Goal: Book appointment/travel/reservation

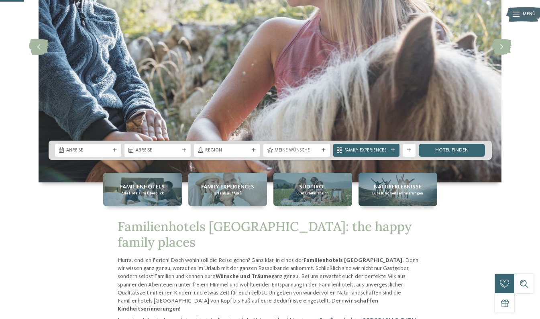
click at [113, 153] on div "Anreise" at bounding box center [88, 150] width 66 height 13
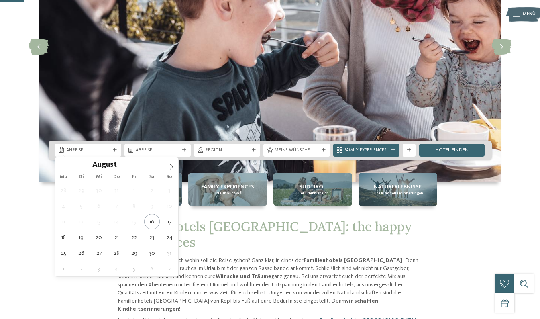
type div "[DATE]"
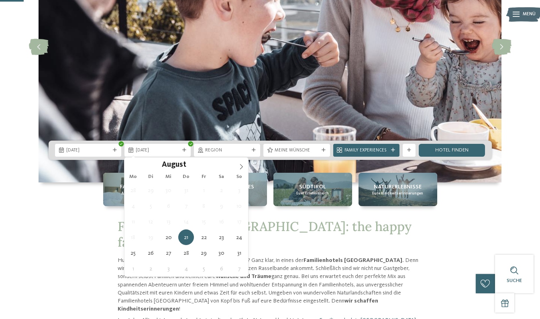
type div "[DATE]"
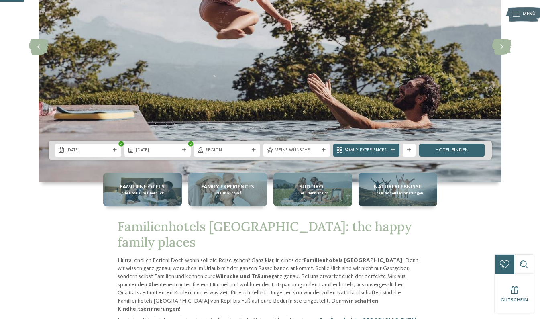
drag, startPoint x: 454, startPoint y: 151, endPoint x: 448, endPoint y: 152, distance: 5.4
click at [454, 151] on link "Hotel finden" at bounding box center [452, 150] width 66 height 13
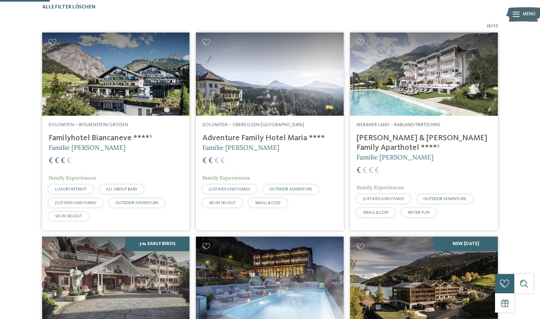
scroll to position [198, 0]
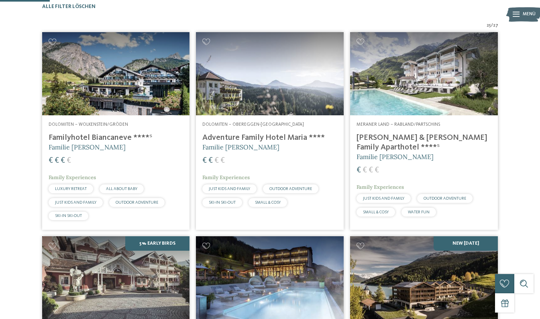
click at [235, 89] on img at bounding box center [270, 73] width 148 height 83
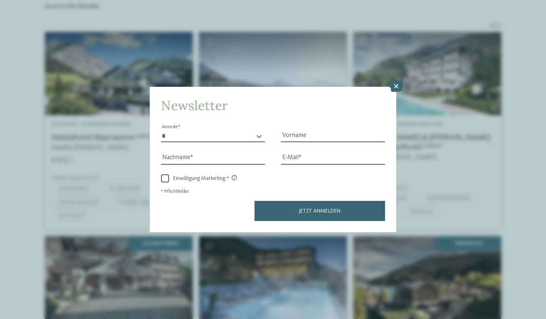
click at [393, 86] on icon at bounding box center [397, 86] width 14 height 11
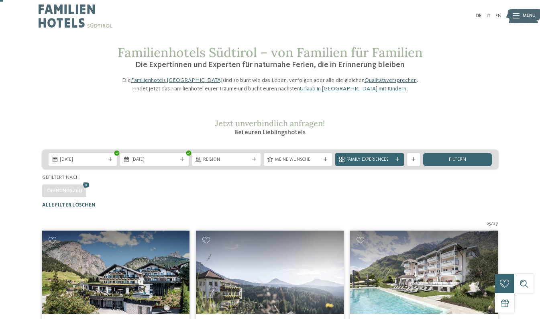
scroll to position [40, 0]
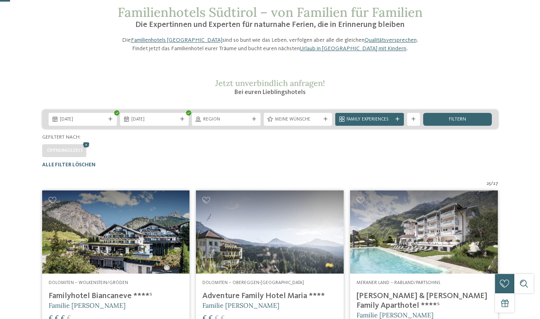
click at [470, 126] on div "filtern" at bounding box center [457, 119] width 69 height 13
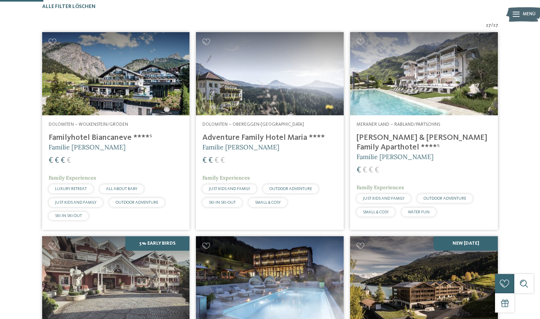
scroll to position [170, 0]
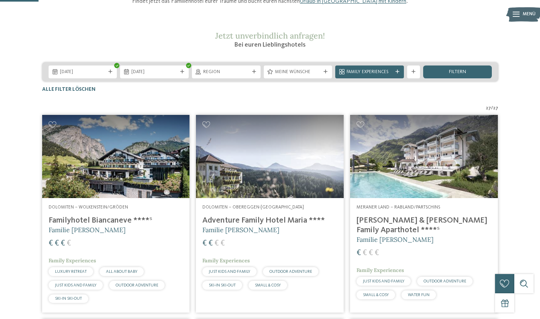
scroll to position [50, 0]
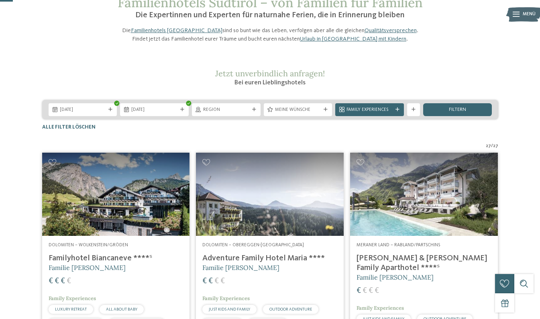
click at [416, 116] on div "Weitere Filter anzeigen" at bounding box center [413, 109] width 13 height 13
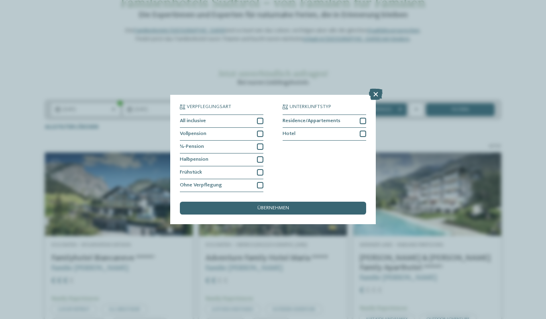
click at [264, 173] on div "Verpflegungsart All inclusive Vollpension ¾-Pension" at bounding box center [273, 148] width 186 height 88
click at [261, 162] on div at bounding box center [260, 159] width 6 height 6
click at [258, 172] on div at bounding box center [260, 172] width 6 height 6
click at [285, 210] on span "übernehmen" at bounding box center [274, 208] width 32 height 5
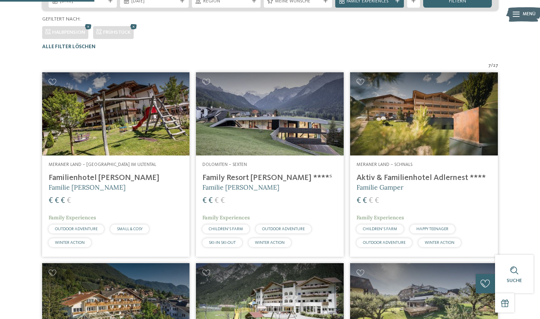
scroll to position [78, 0]
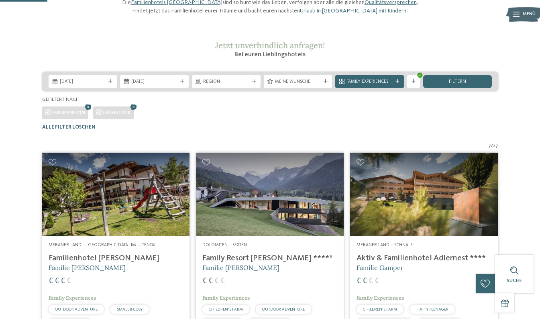
click at [136, 111] on icon at bounding box center [134, 107] width 10 height 8
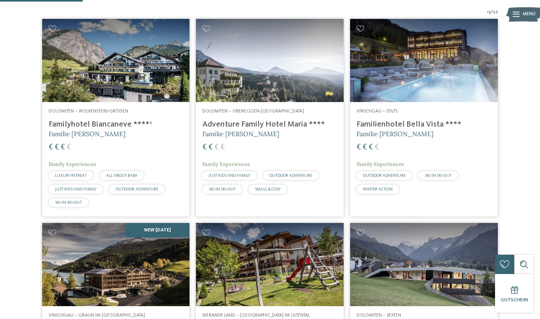
scroll to position [198, 0]
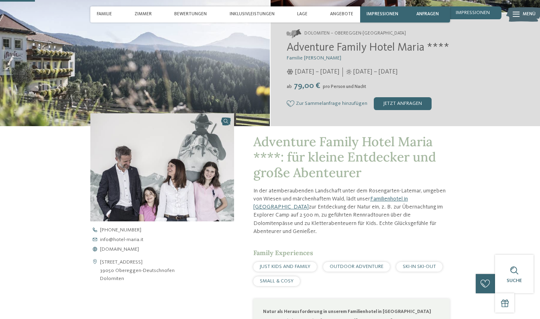
scroll to position [161, 0]
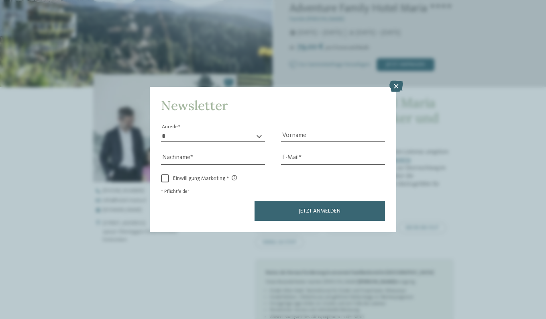
click at [395, 83] on icon at bounding box center [397, 86] width 14 height 11
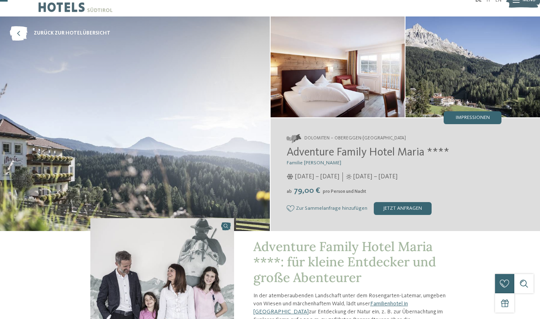
scroll to position [0, 0]
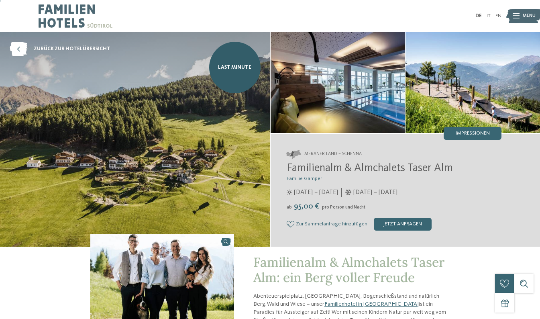
scroll to position [40, 0]
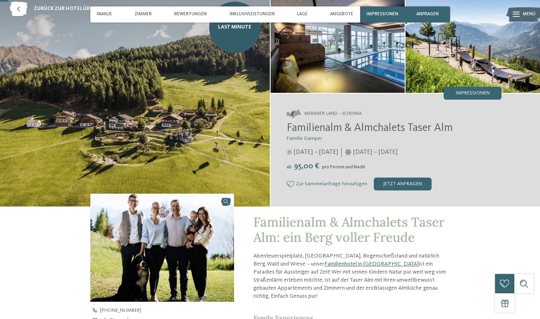
click at [237, 106] on img at bounding box center [135, 99] width 270 height 215
click at [326, 82] on img at bounding box center [338, 42] width 135 height 101
click at [481, 72] on img at bounding box center [473, 42] width 135 height 101
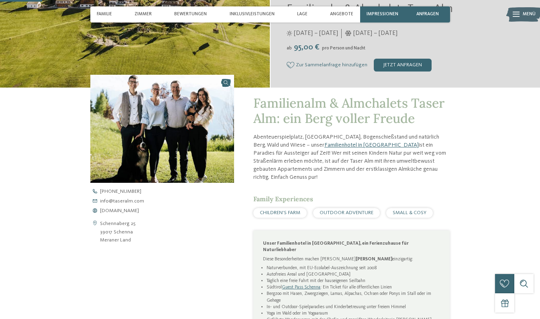
scroll to position [121, 0]
